Goal: Information Seeking & Learning: Learn about a topic

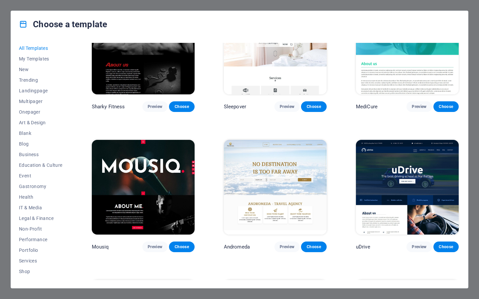
scroll to position [4953, 0]
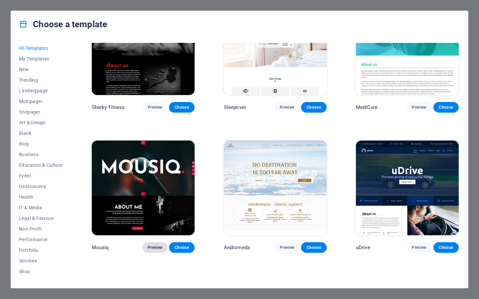
click at [159, 245] on span "Preview" at bounding box center [155, 247] width 15 height 5
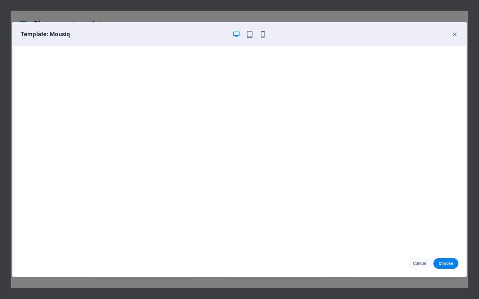
click at [267, 38] on div "Template: Mousiq" at bounding box center [235, 34] width 429 height 8
click at [262, 36] on icon "button" at bounding box center [263, 35] width 8 height 8
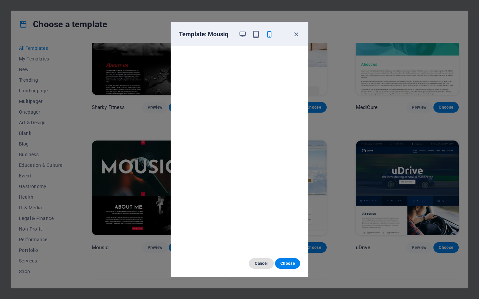
click at [258, 262] on span "Cancel" at bounding box center [261, 263] width 14 height 5
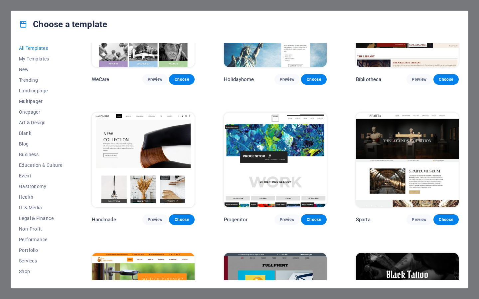
scroll to position [4139, 0]
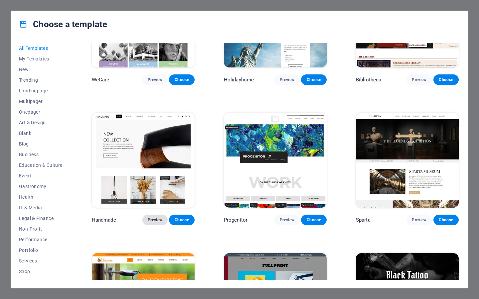
click at [155, 217] on span "Preview" at bounding box center [155, 219] width 15 height 5
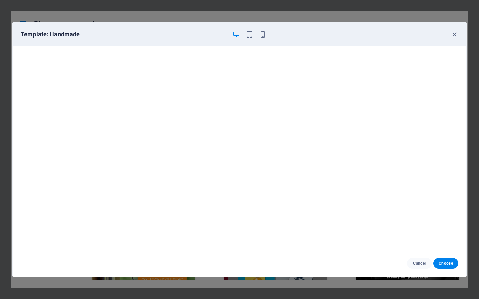
scroll to position [0, 0]
click at [456, 34] on icon "button" at bounding box center [454, 35] width 8 height 8
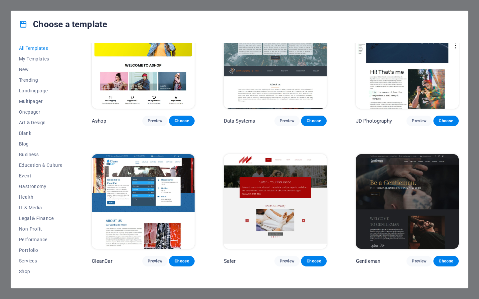
scroll to position [2969, 0]
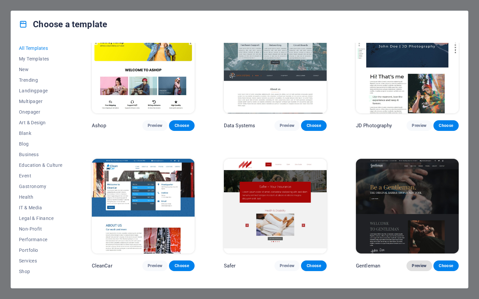
click at [418, 263] on span "Preview" at bounding box center [418, 265] width 15 height 5
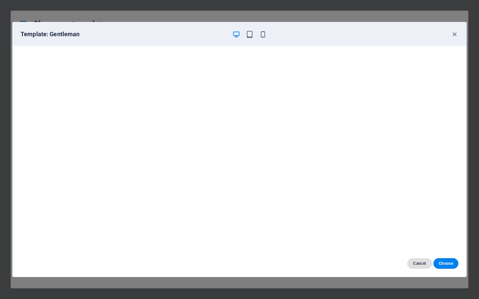
click at [408, 263] on button "Cancel" at bounding box center [419, 263] width 25 height 11
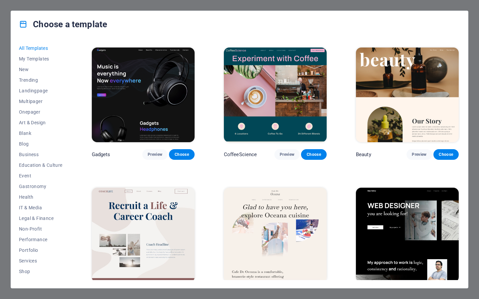
scroll to position [2028, 0]
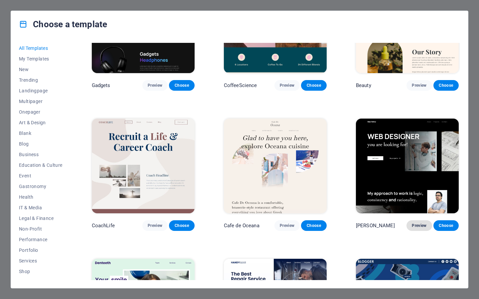
click at [417, 223] on span "Preview" at bounding box center [418, 225] width 15 height 5
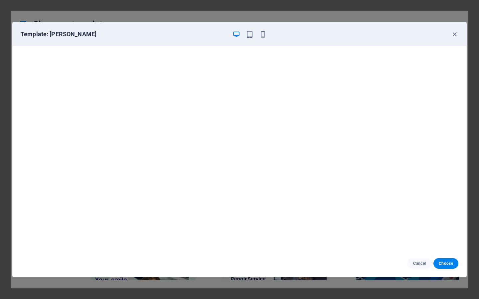
scroll to position [1, 0]
click at [419, 267] on button "Cancel" at bounding box center [419, 263] width 25 height 11
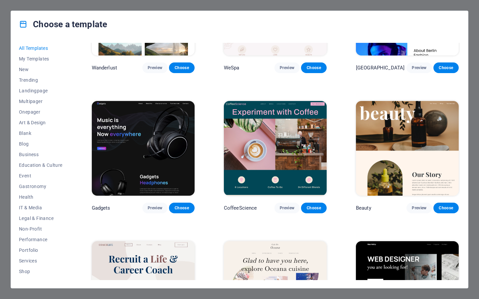
scroll to position [1892, 0]
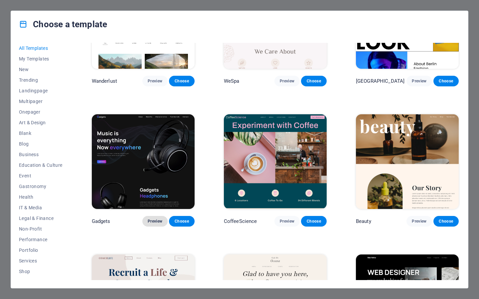
click at [163, 216] on button "Preview" at bounding box center [154, 221] width 25 height 11
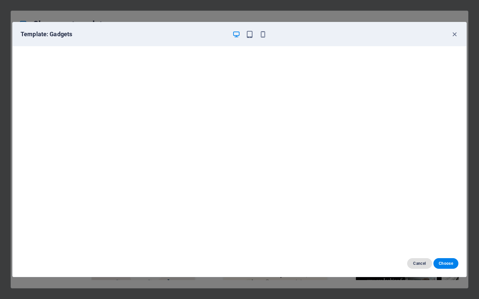
click at [422, 261] on span "Cancel" at bounding box center [419, 263] width 14 height 5
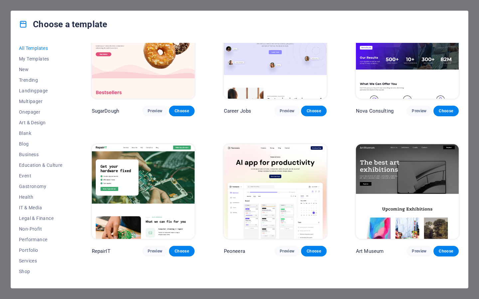
scroll to position [0, 0]
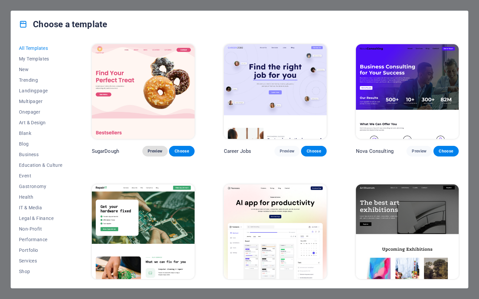
click at [155, 152] on span "Preview" at bounding box center [155, 151] width 15 height 5
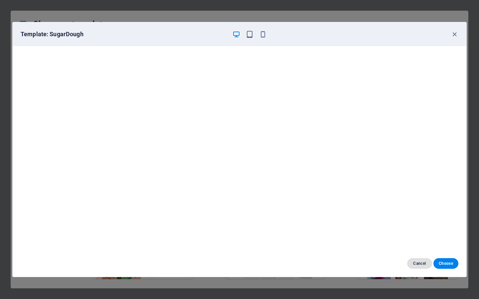
click at [417, 262] on span "Cancel" at bounding box center [419, 263] width 14 height 5
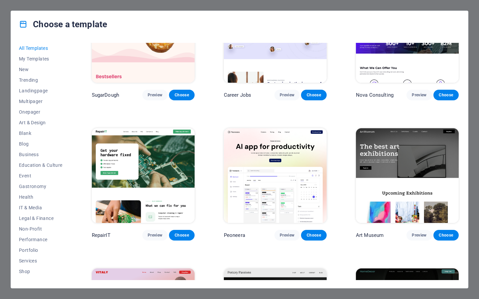
scroll to position [64, 0]
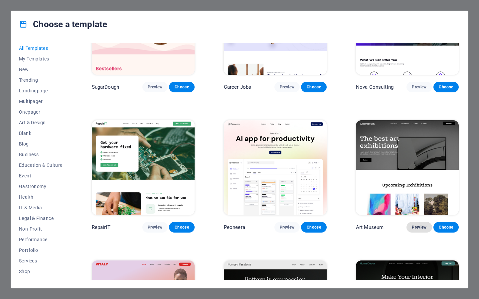
click at [411, 225] on span "Preview" at bounding box center [418, 227] width 15 height 5
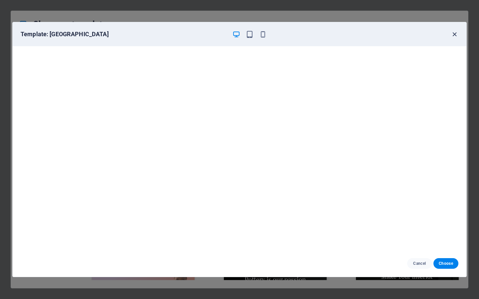
click at [455, 34] on icon "button" at bounding box center [454, 35] width 8 height 8
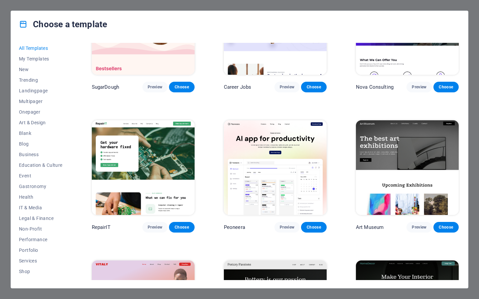
scroll to position [91, 0]
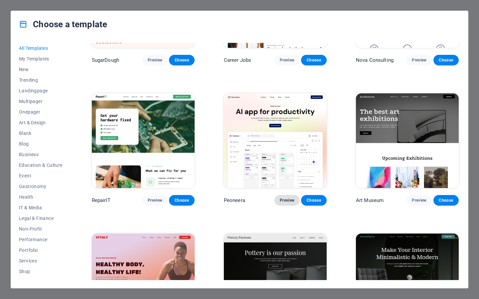
click at [286, 201] on button "Preview" at bounding box center [286, 200] width 25 height 11
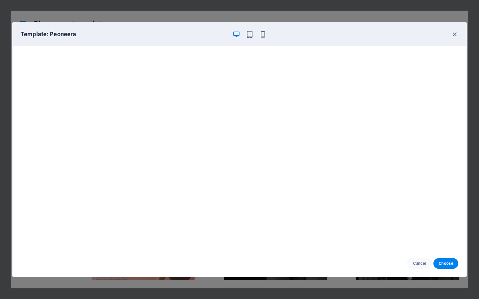
scroll to position [1, 0]
click at [455, 33] on icon "button" at bounding box center [454, 35] width 8 height 8
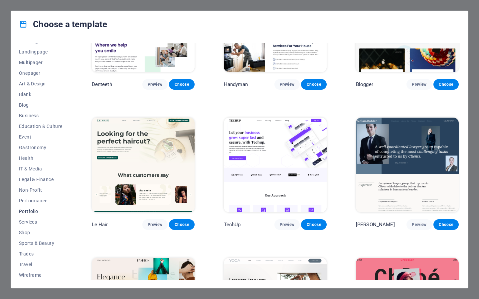
scroll to position [39, 0]
click at [32, 254] on span "Trades" at bounding box center [41, 253] width 44 height 5
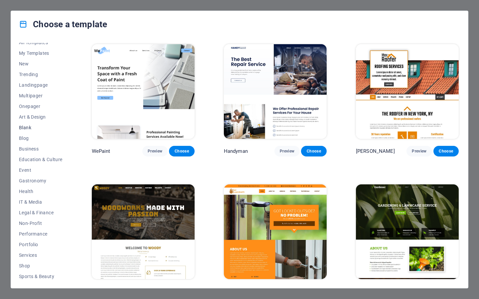
scroll to position [0, 0]
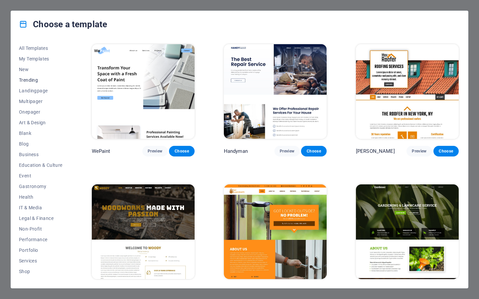
click at [35, 82] on span "Trending" at bounding box center [41, 79] width 44 height 5
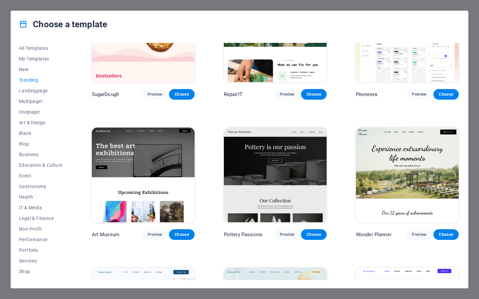
scroll to position [59, 0]
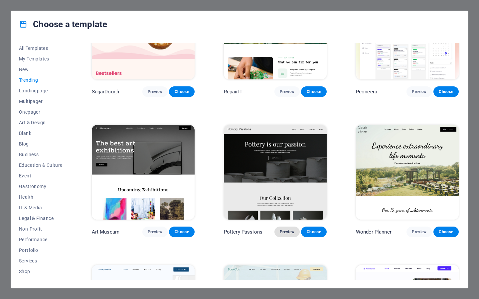
click at [291, 230] on span "Preview" at bounding box center [286, 231] width 15 height 5
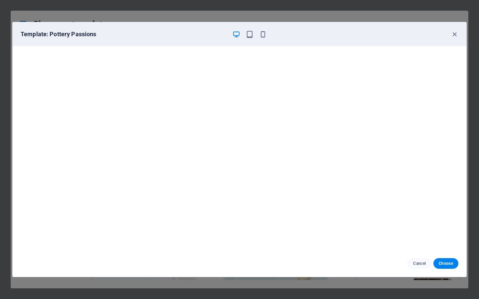
scroll to position [1, 0]
click at [454, 34] on icon "button" at bounding box center [454, 35] width 8 height 8
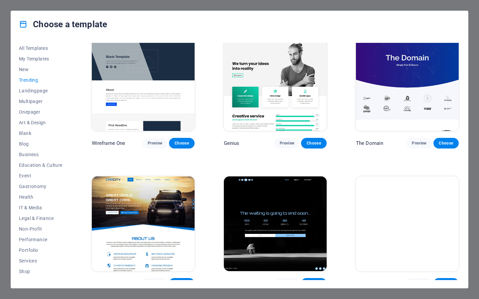
scroll to position [572, 0]
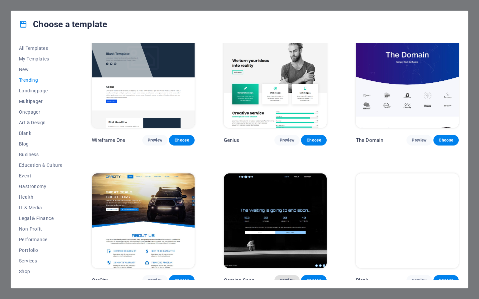
click at [291, 278] on span "Preview" at bounding box center [286, 280] width 15 height 5
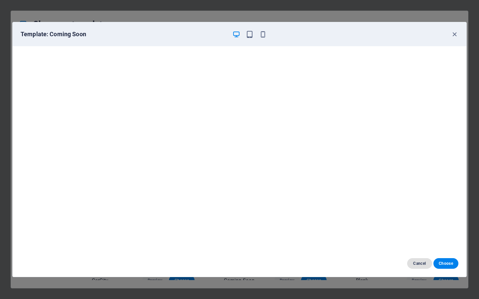
click at [420, 262] on span "Cancel" at bounding box center [419, 263] width 14 height 5
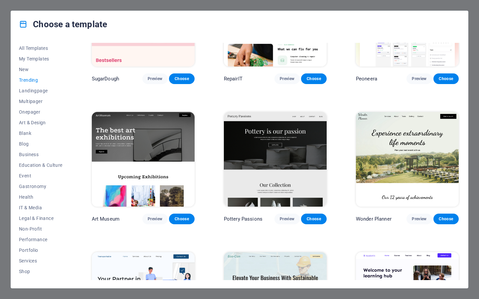
scroll to position [0, 0]
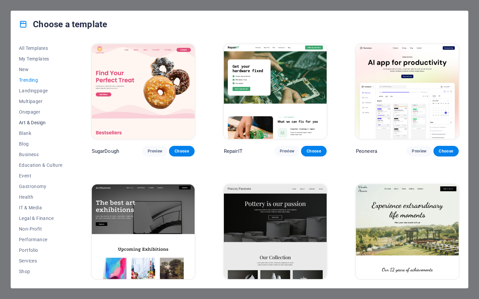
click at [44, 123] on span "Art & Design" at bounding box center [41, 122] width 44 height 5
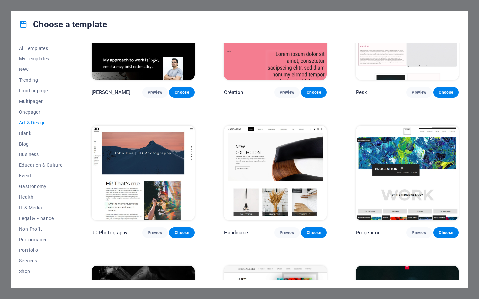
scroll to position [59, 0]
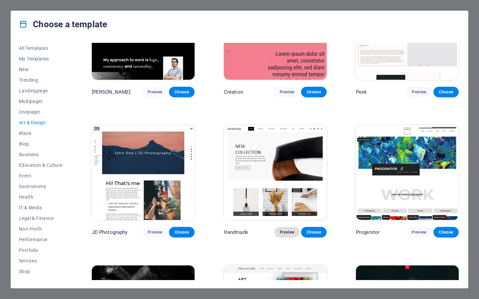
click at [282, 230] on span "Preview" at bounding box center [286, 232] width 15 height 5
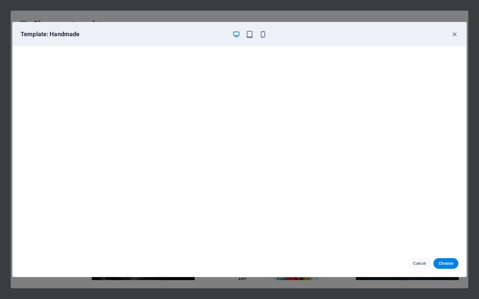
scroll to position [1, 0]
click at [421, 266] on button "Cancel" at bounding box center [419, 263] width 25 height 11
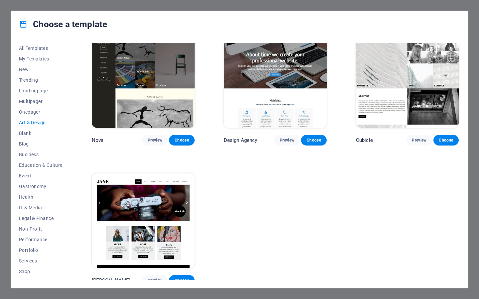
scroll to position [0, 0]
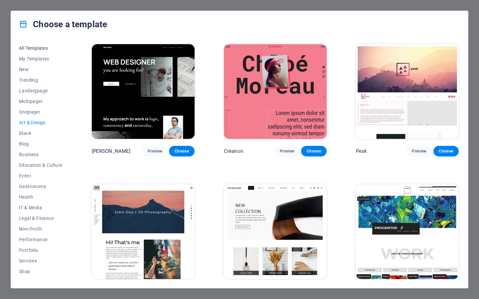
click at [31, 46] on span "All Templates" at bounding box center [41, 48] width 44 height 5
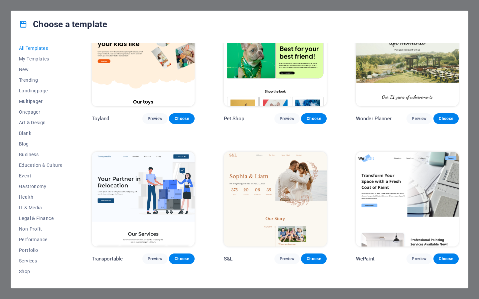
scroll to position [509, 0]
